Goal: Transaction & Acquisition: Purchase product/service

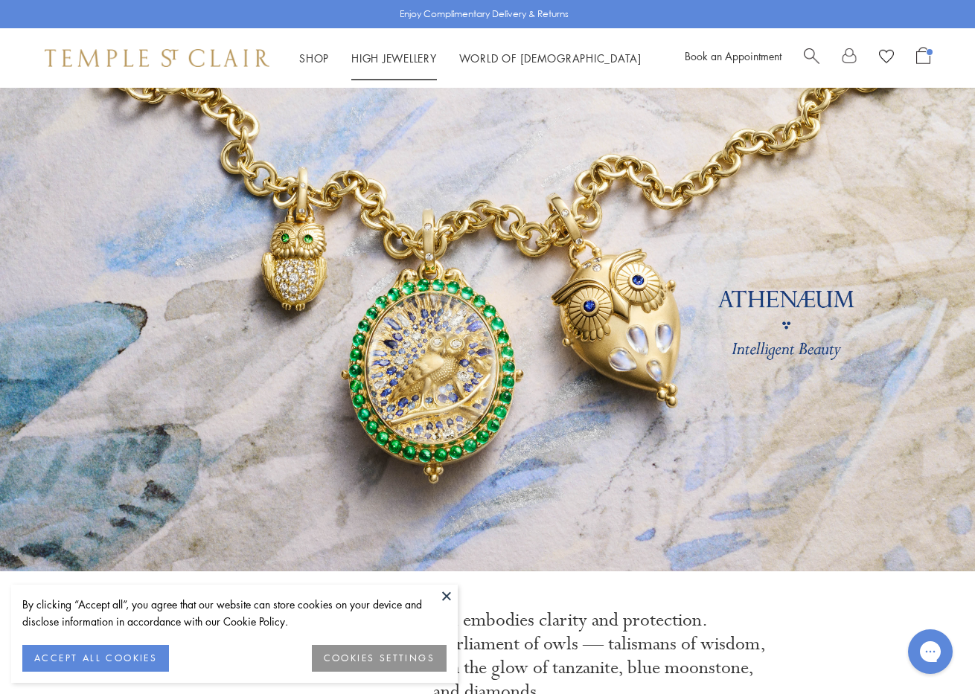
click at [379, 57] on link "High Jewellery High Jewellery" at bounding box center [394, 58] width 86 height 15
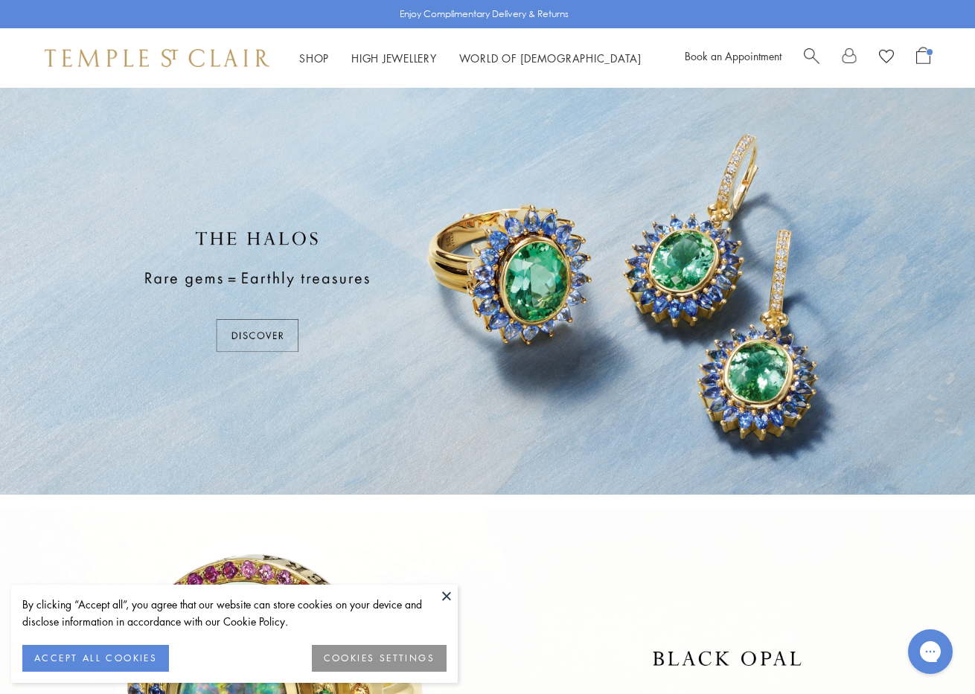
click at [446, 597] on button at bounding box center [446, 596] width 22 height 22
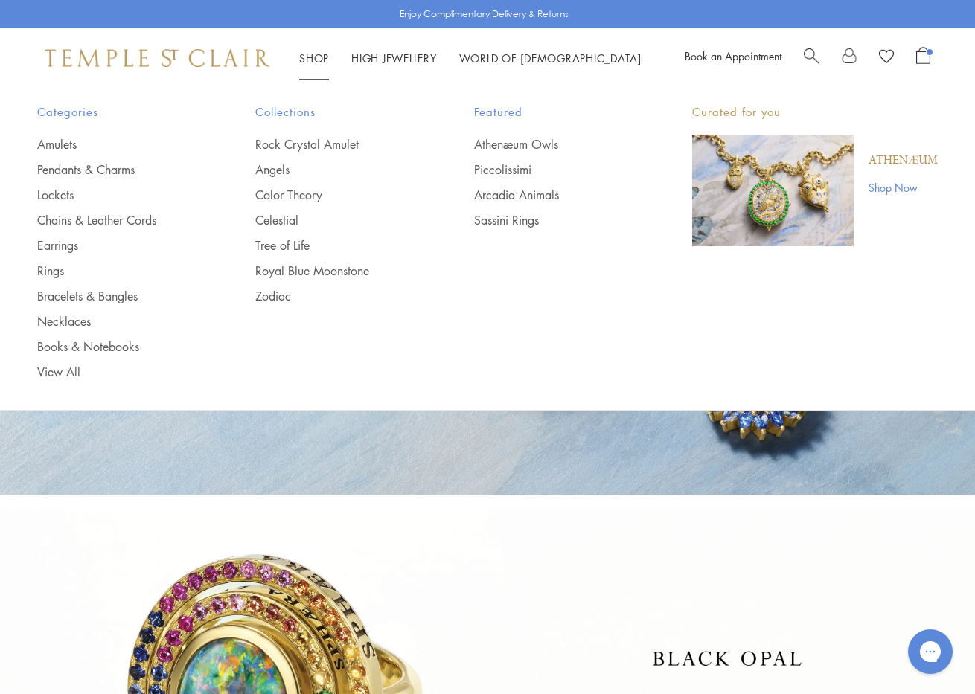
click at [812, 53] on span "Search" at bounding box center [811, 55] width 16 height 16
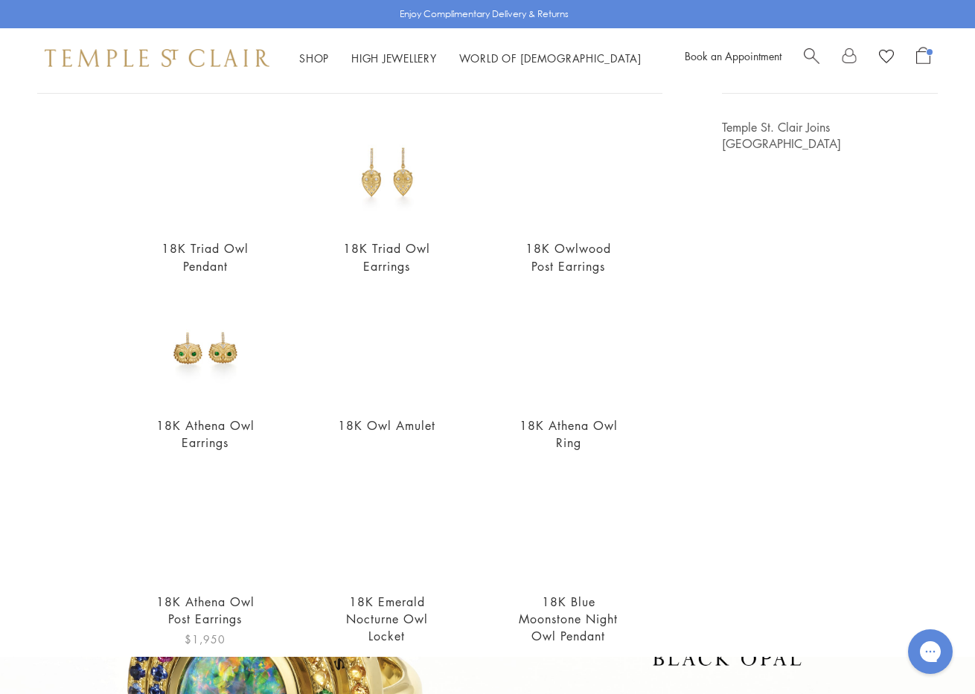
scroll to position [109, 0]
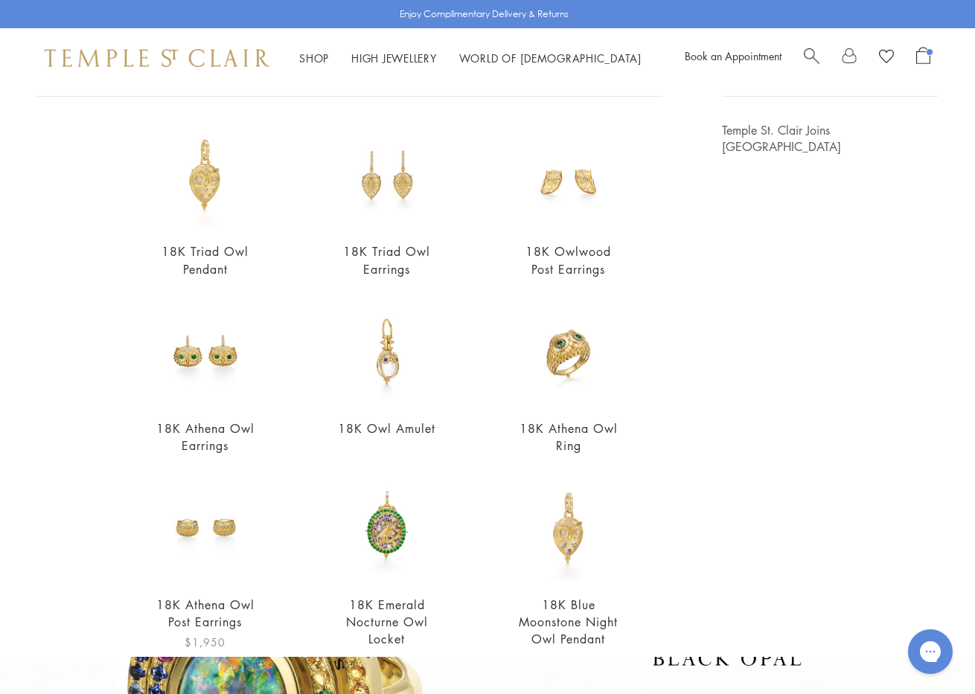
type input "***"
click at [216, 520] on img at bounding box center [205, 528] width 107 height 107
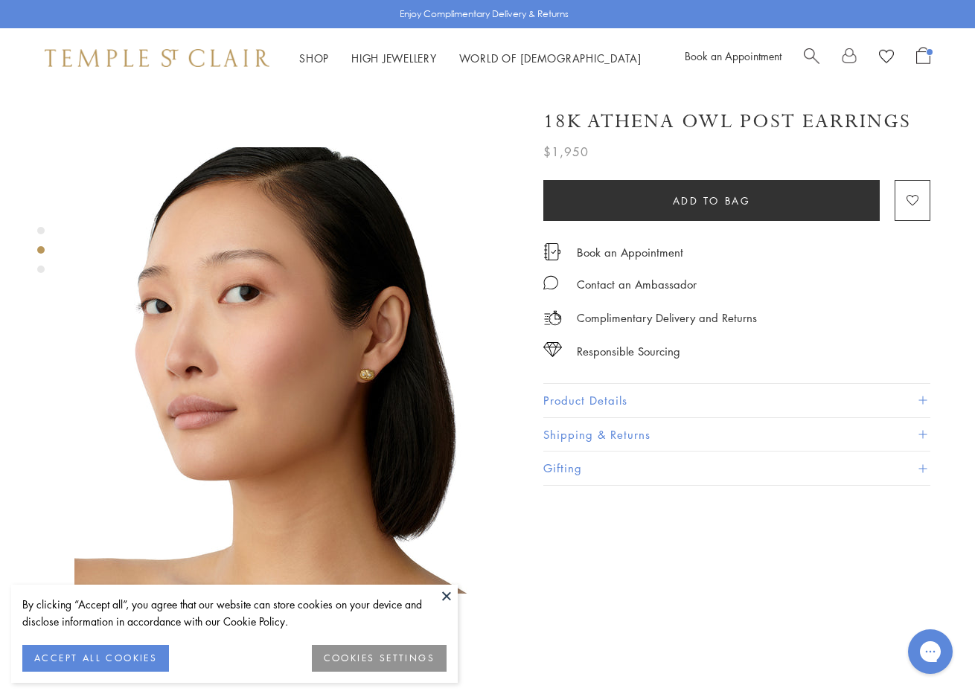
scroll to position [419, 0]
